Goal: Contribute content: Add original content to the website for others to see

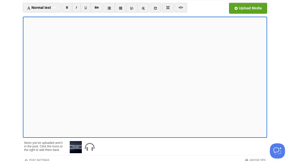
scroll to position [77, 0]
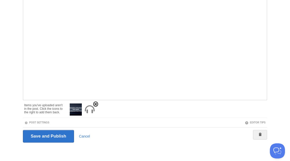
click at [88, 108] on img at bounding box center [90, 109] width 12 height 12
click at [83, 104] on span at bounding box center [82, 104] width 4 height 4
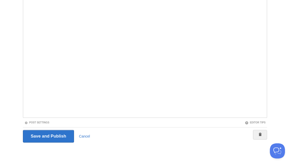
scroll to position [0, 0]
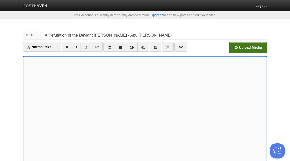
click at [239, 49] on input "file" at bounding box center [96, 49] width 382 height 26
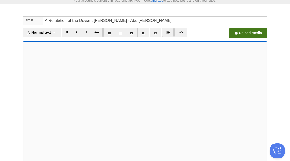
scroll to position [59, 0]
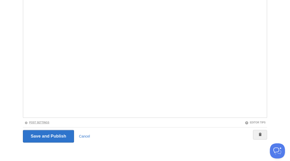
click at [43, 123] on link "Post Settings" at bounding box center [36, 122] width 25 height 3
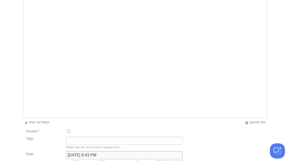
click at [81, 154] on input "[DATE] 8:43 PM" at bounding box center [124, 155] width 117 height 8
type input "now"
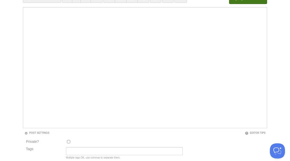
scroll to position [26, 0]
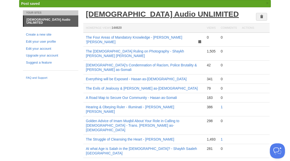
click at [147, 15] on link "[DEMOGRAPHIC_DATA] Audio UNLIMITED" at bounding box center [162, 14] width 153 height 8
